Goal: Find specific page/section: Find specific page/section

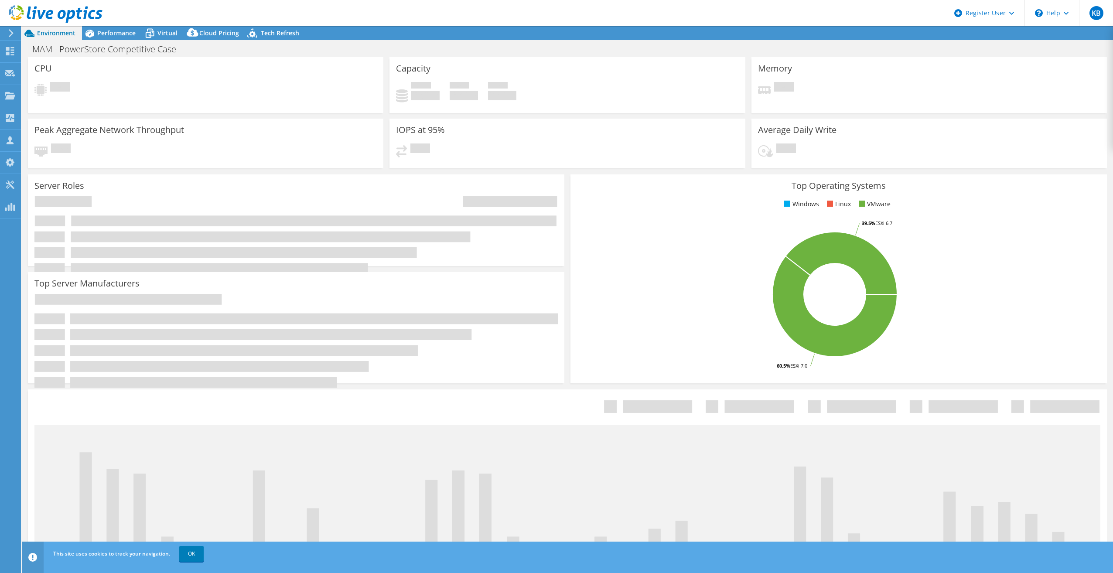
select select "USD"
select select "USWest"
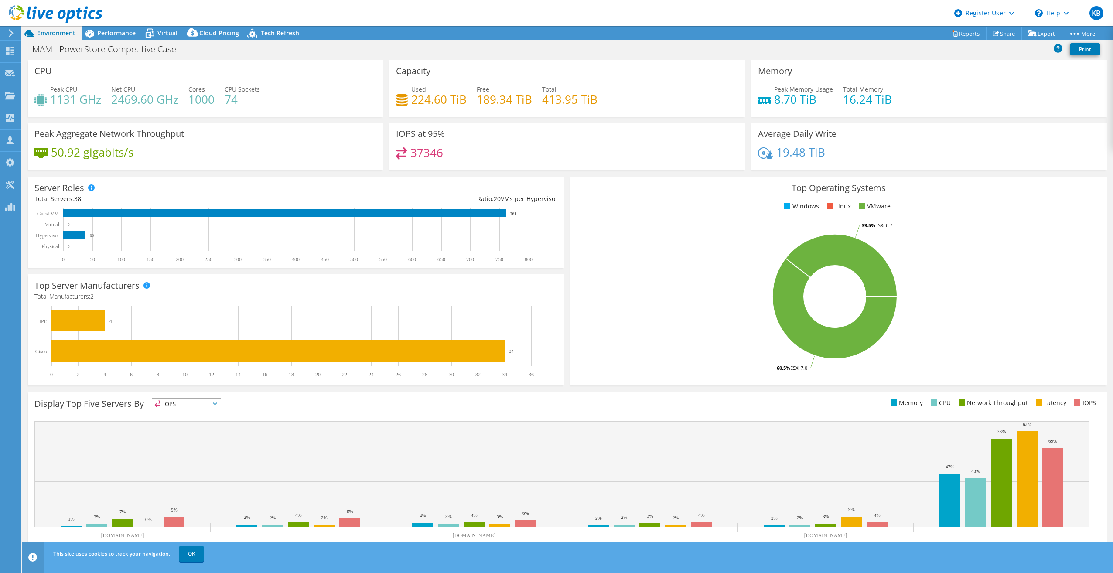
click at [67, 15] on icon at bounding box center [56, 14] width 94 height 18
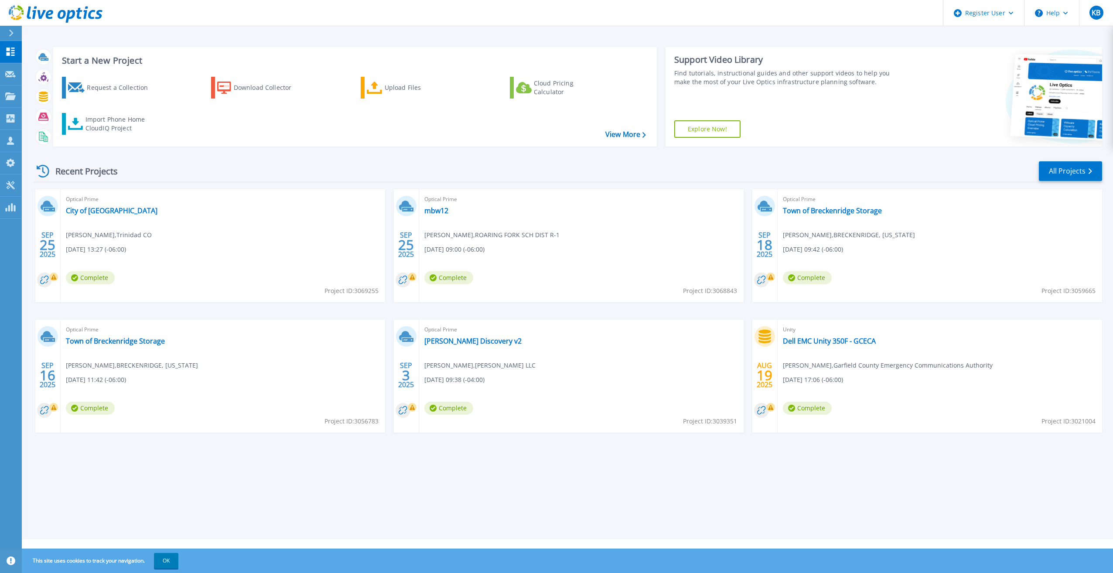
click at [11, 31] on icon at bounding box center [11, 33] width 4 height 7
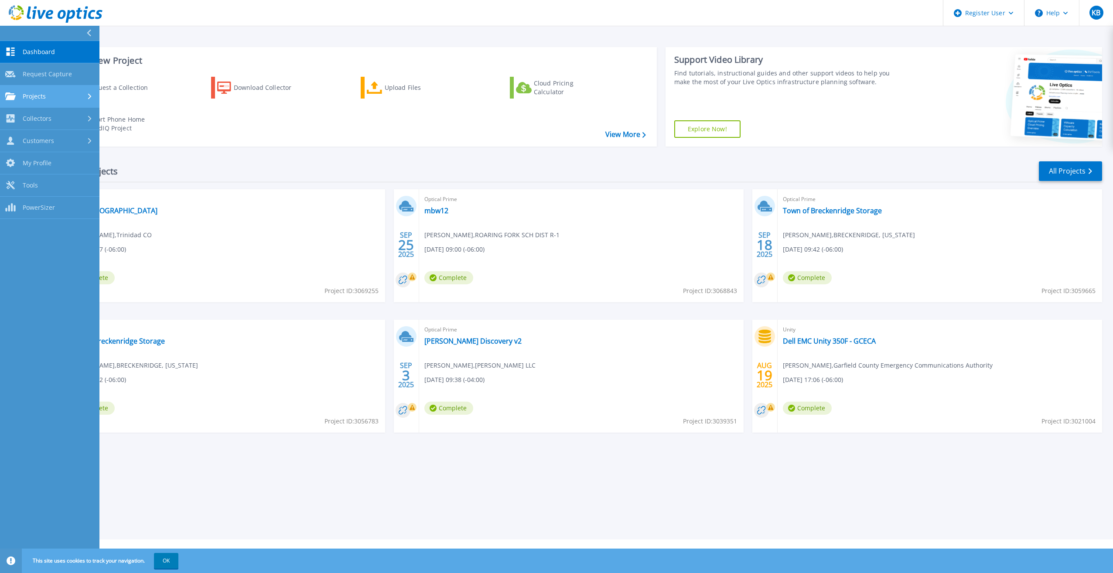
click at [64, 102] on link "Projects Projects" at bounding box center [49, 96] width 99 height 22
click at [66, 120] on link "Search Projects" at bounding box center [49, 119] width 99 height 22
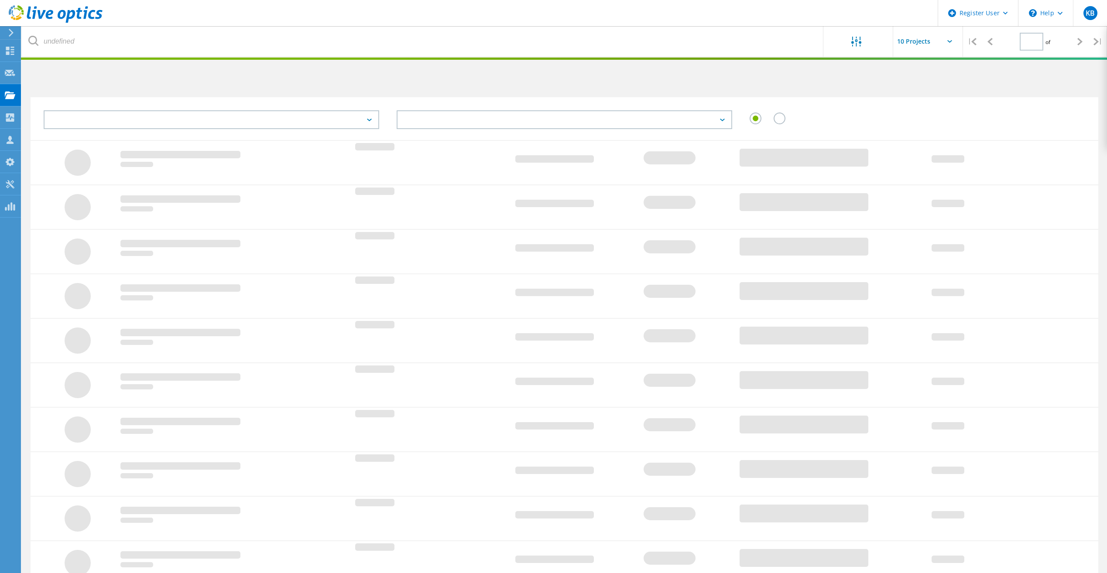
type input "1"
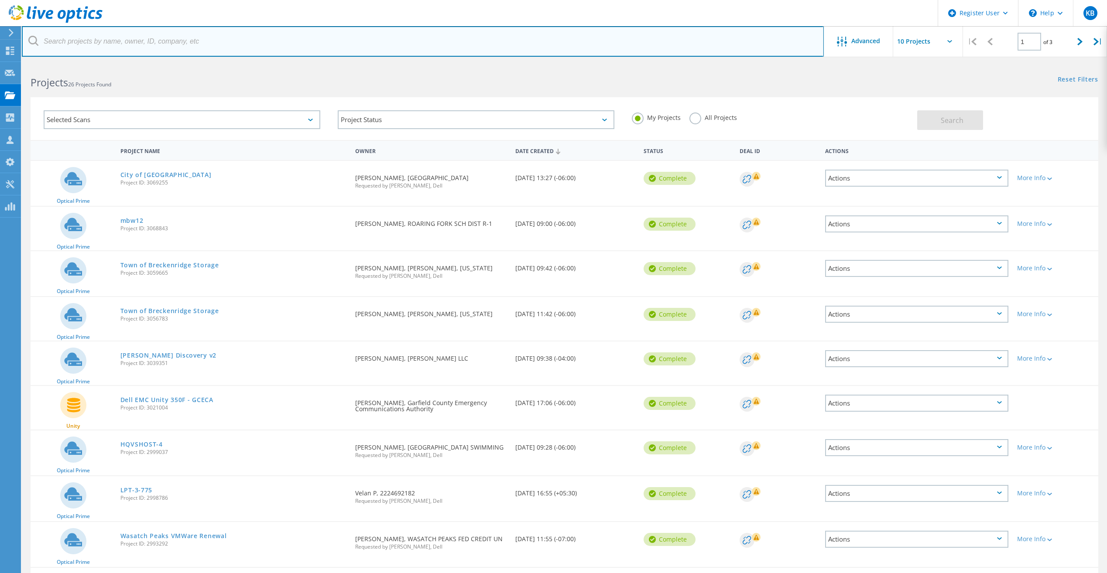
click at [138, 49] on input "text" at bounding box center [423, 41] width 802 height 31
type input "[DOMAIN_NAME]"
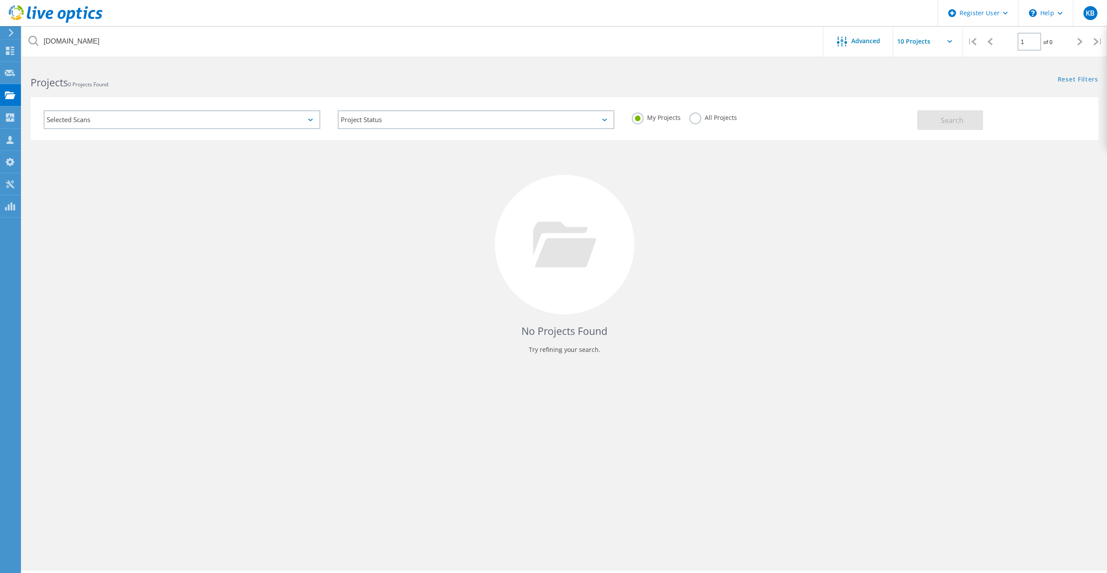
click at [691, 117] on label "All Projects" at bounding box center [713, 117] width 48 height 8
click at [0, 0] on input "All Projects" at bounding box center [0, 0] width 0 height 0
click at [956, 120] on span "Search" at bounding box center [951, 121] width 23 height 10
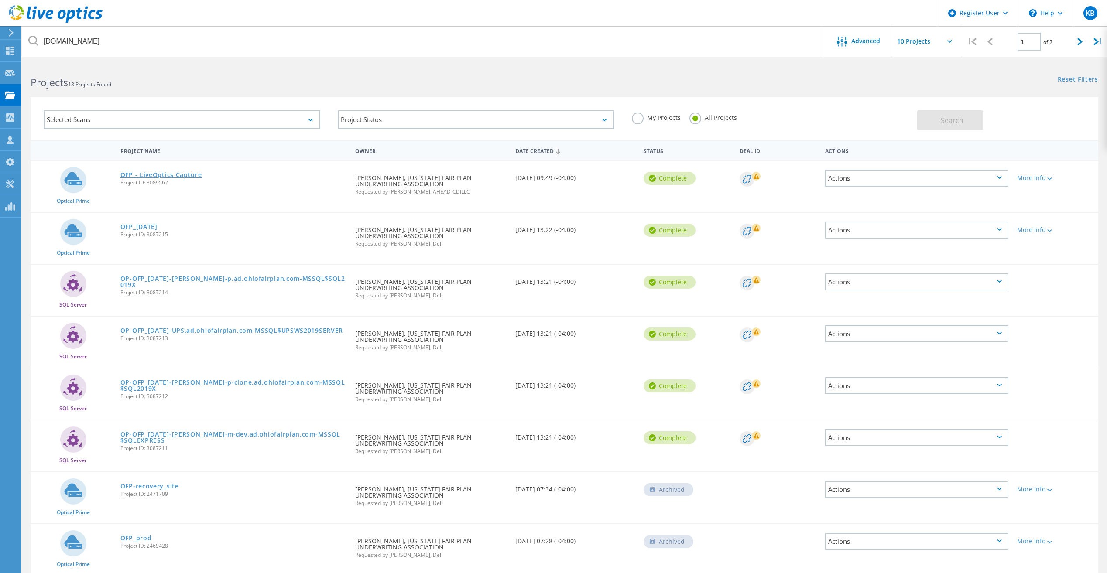
click at [159, 175] on link "OFP - LiveOptics Capture" at bounding box center [161, 175] width 82 height 6
